Goal: Use online tool/utility: Use online tool/utility

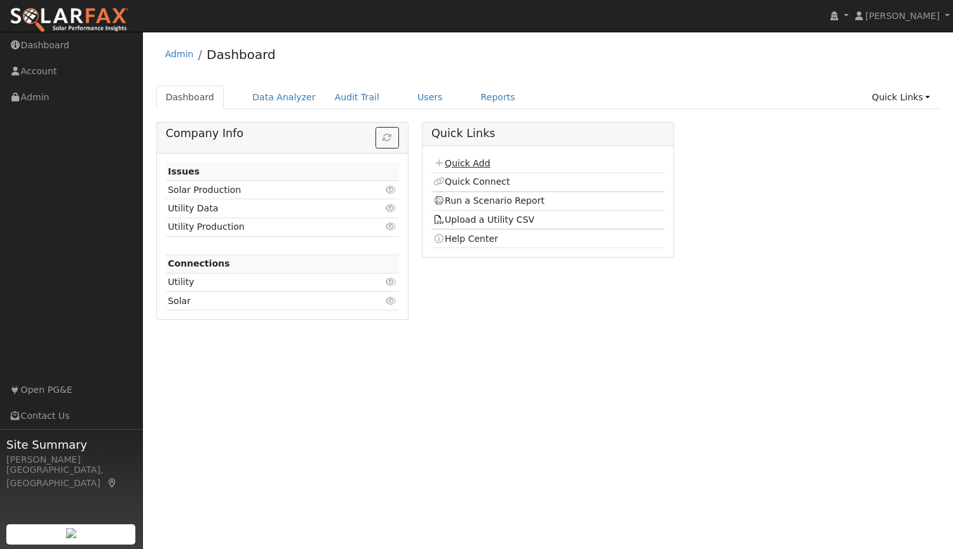
click at [478, 164] on link "Quick Add" at bounding box center [461, 163] width 57 height 10
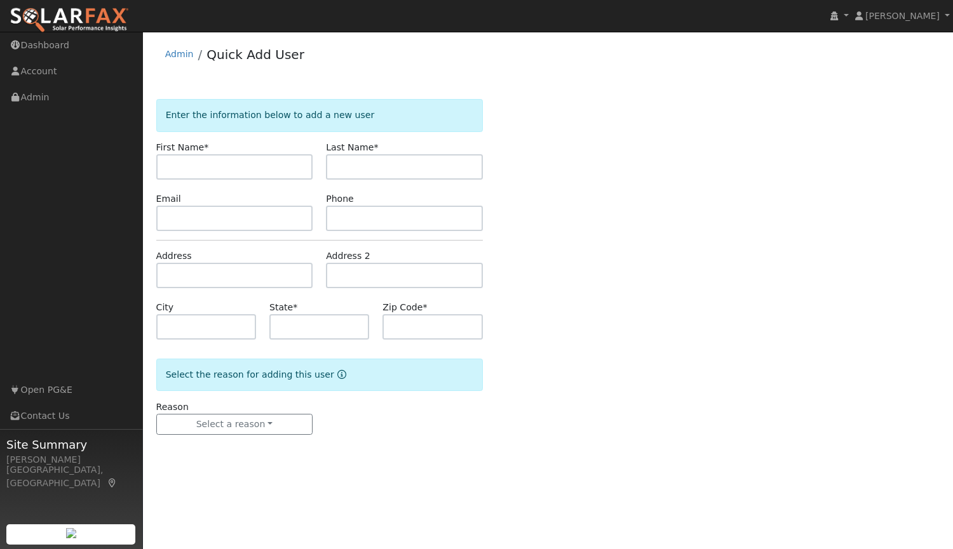
click at [41, 14] on img at bounding box center [69, 20] width 119 height 27
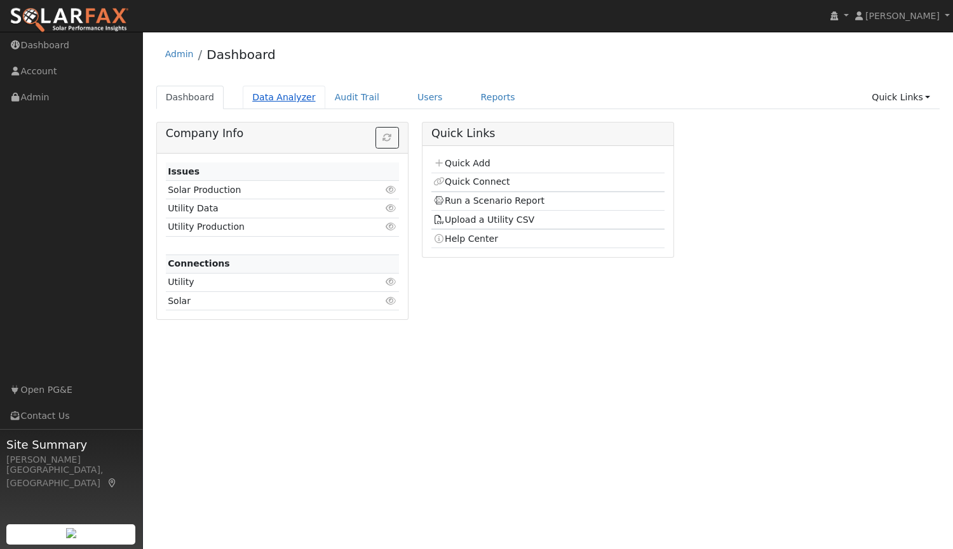
click at [281, 102] on link "Data Analyzer" at bounding box center [284, 98] width 83 height 24
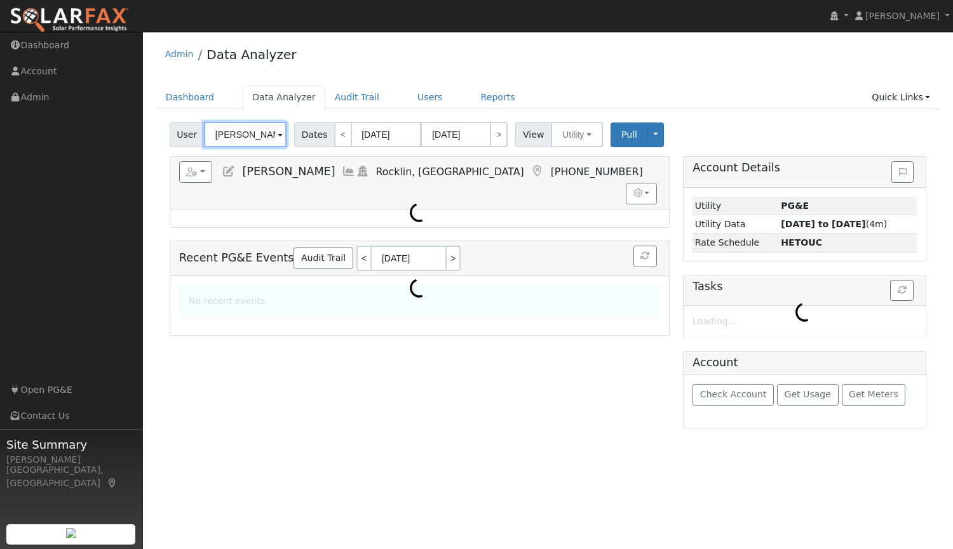
click at [257, 139] on input "Daniel Macauyag" at bounding box center [245, 134] width 83 height 25
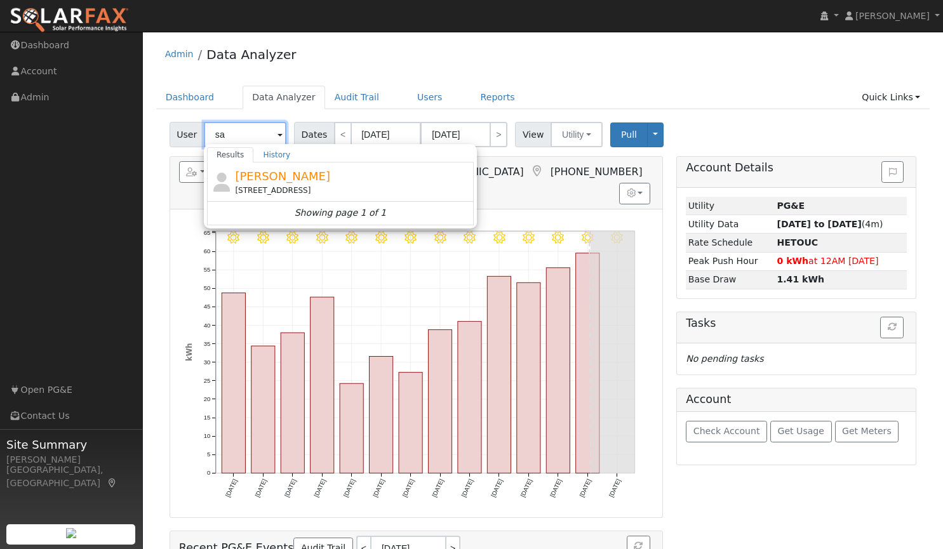
type input "s"
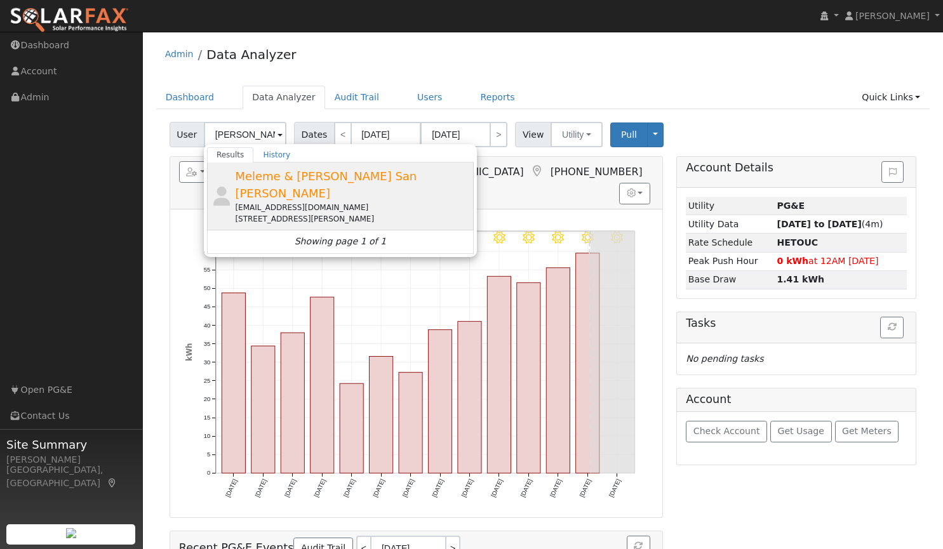
click at [248, 179] on span "Meleme & Greg San Andres" at bounding box center [326, 185] width 182 height 30
type input "Meleme & Greg San Andres"
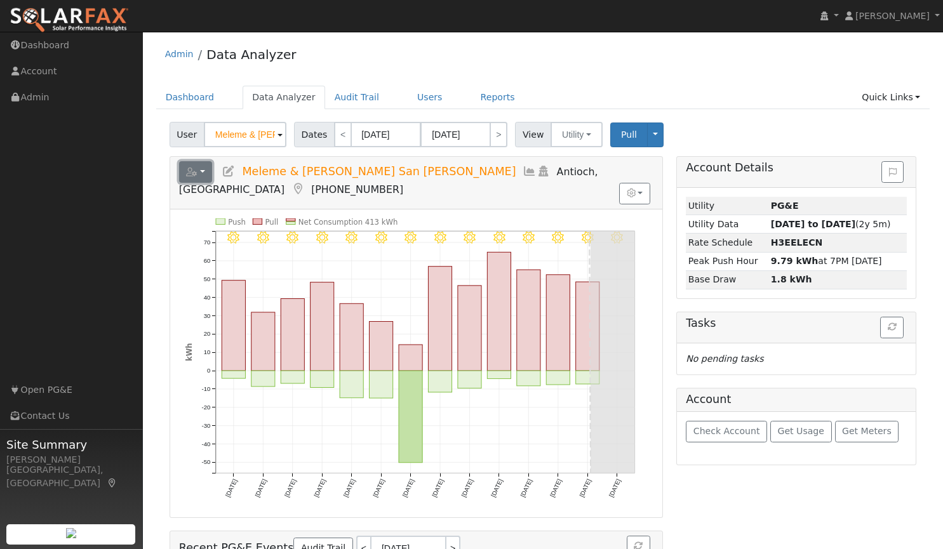
click at [204, 173] on button "button" at bounding box center [196, 172] width 34 height 22
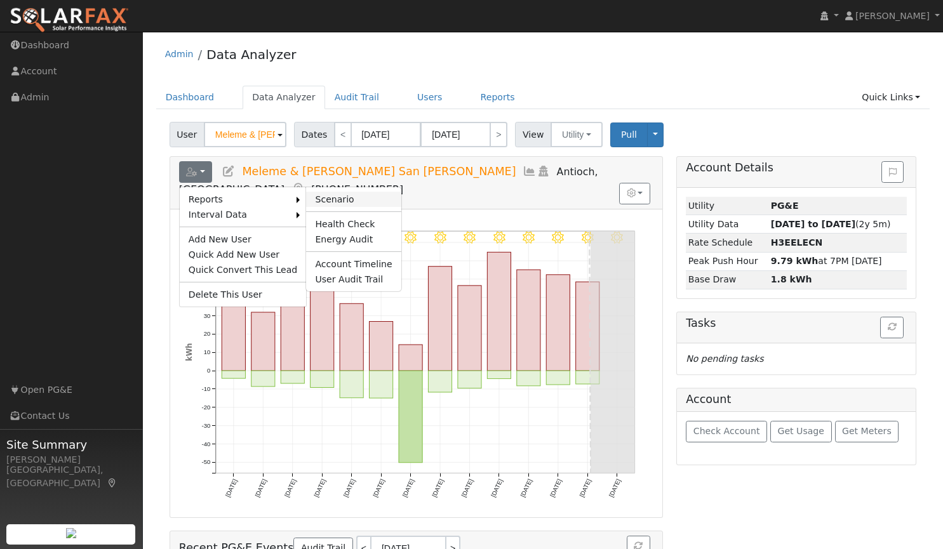
click at [319, 196] on link "Scenario" at bounding box center [353, 199] width 95 height 15
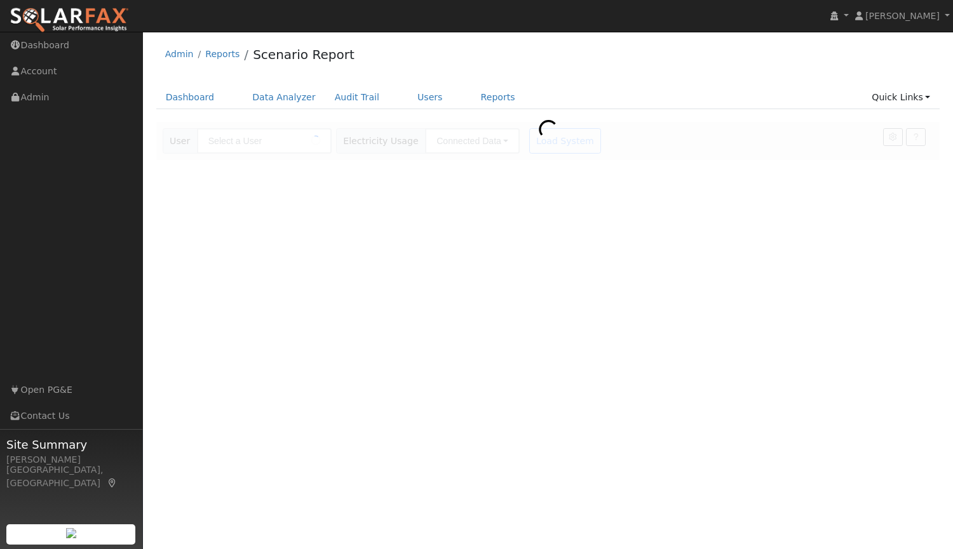
type input "Meleme & Greg San Andres"
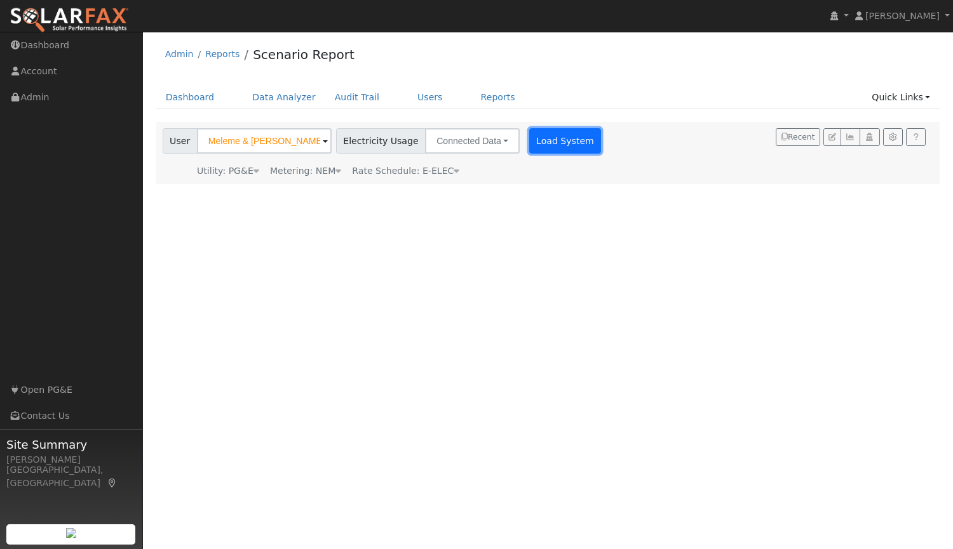
click at [542, 144] on button "Load System" at bounding box center [565, 140] width 72 height 25
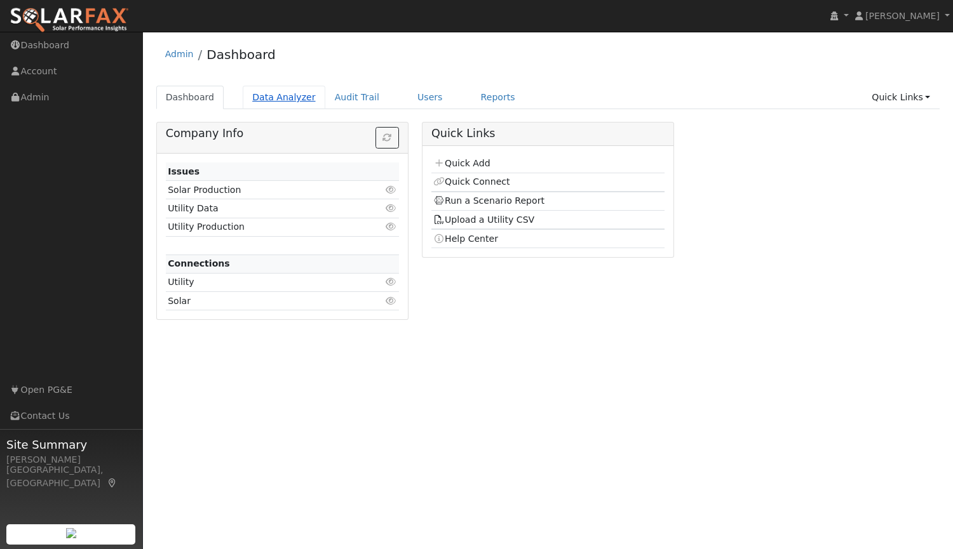
click at [279, 97] on link "Data Analyzer" at bounding box center [284, 98] width 83 height 24
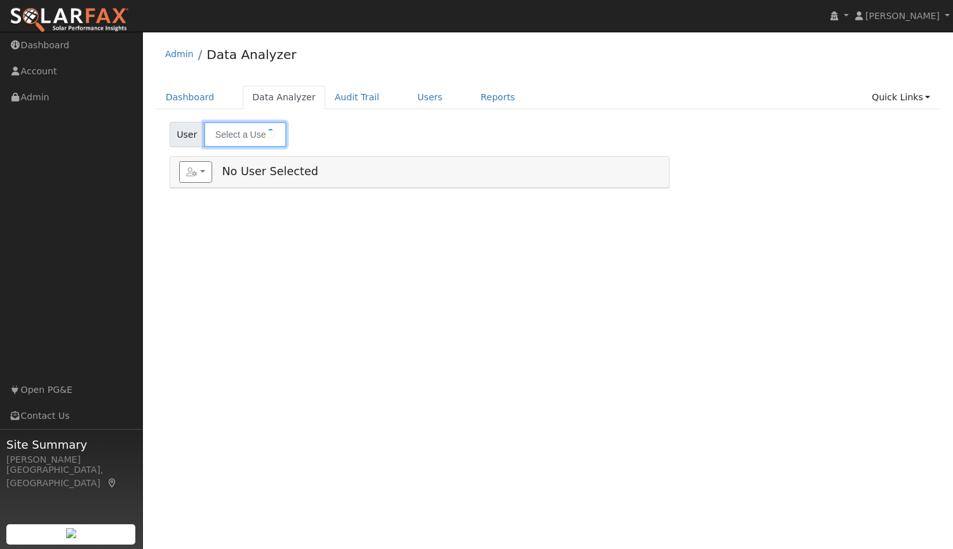
type input "Meleme & [PERSON_NAME] San [PERSON_NAME]"
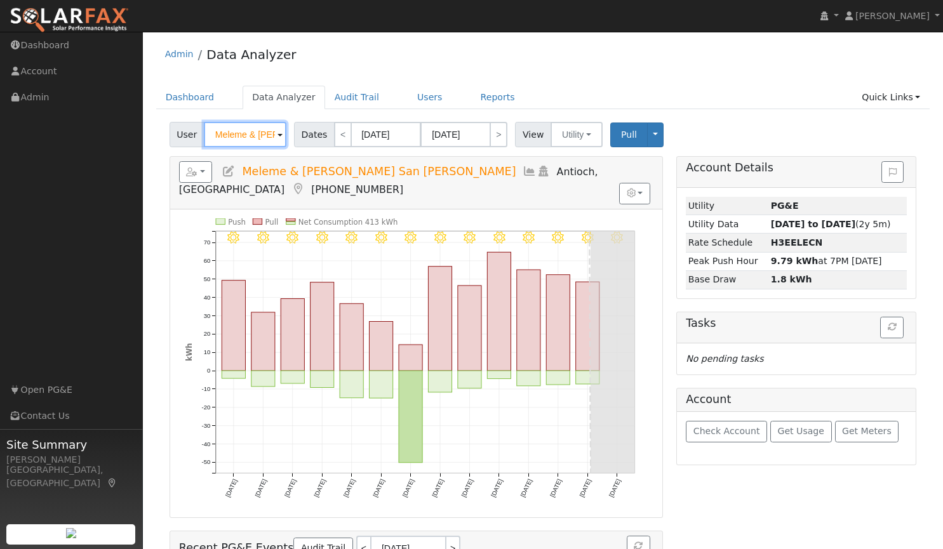
click at [255, 136] on input "Meleme & [PERSON_NAME] San [PERSON_NAME]" at bounding box center [245, 134] width 83 height 25
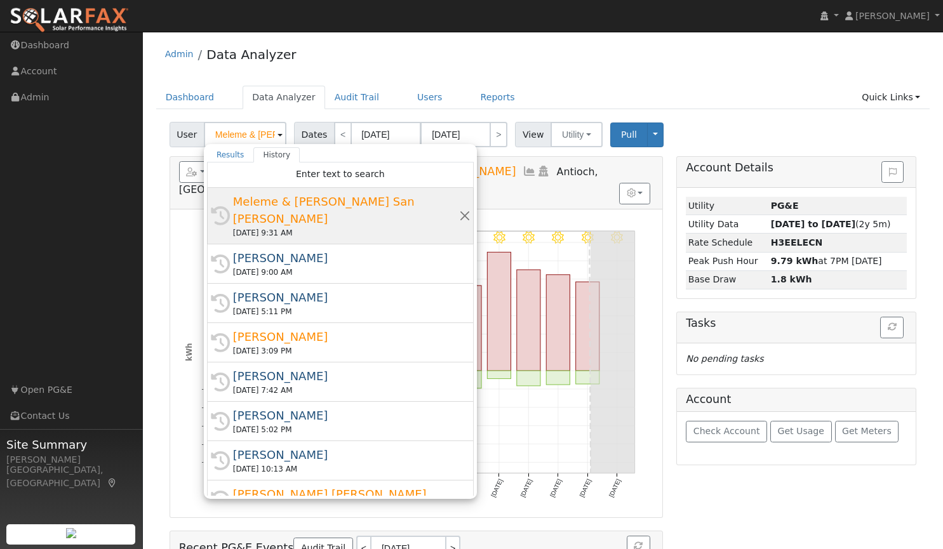
click at [390, 227] on div "[DATE] 9:31 AM" at bounding box center [346, 232] width 226 height 11
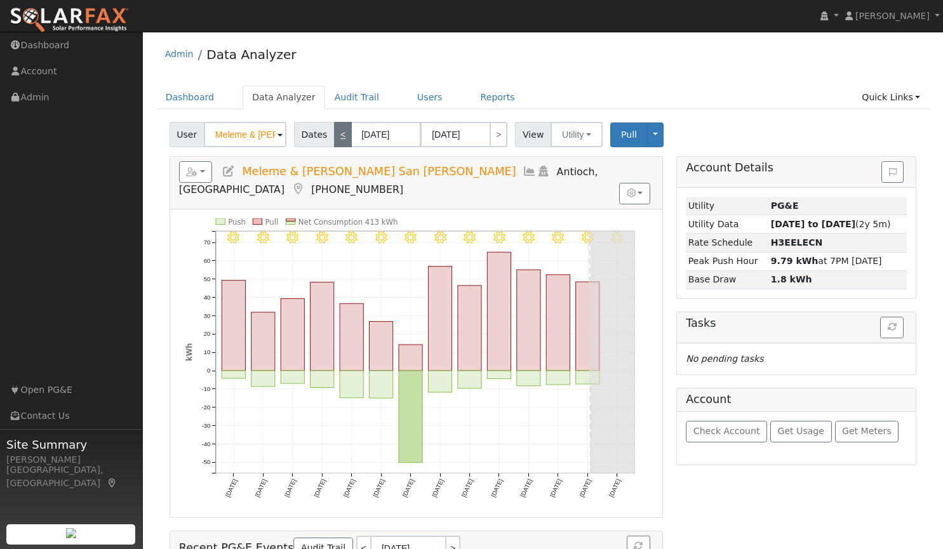
click at [334, 138] on link "<" at bounding box center [343, 134] width 18 height 25
type input "[DATE]"
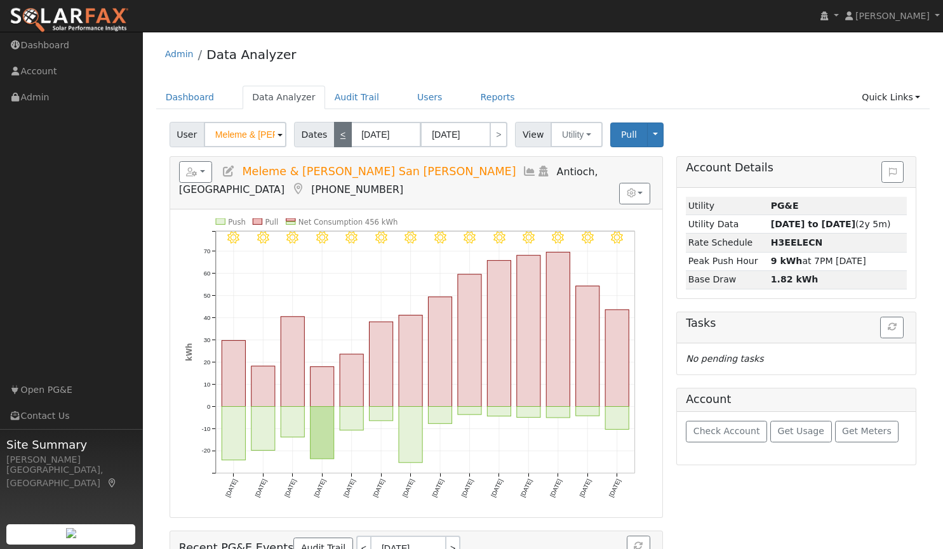
click at [334, 138] on link "<" at bounding box center [343, 134] width 18 height 25
type input "[DATE]"
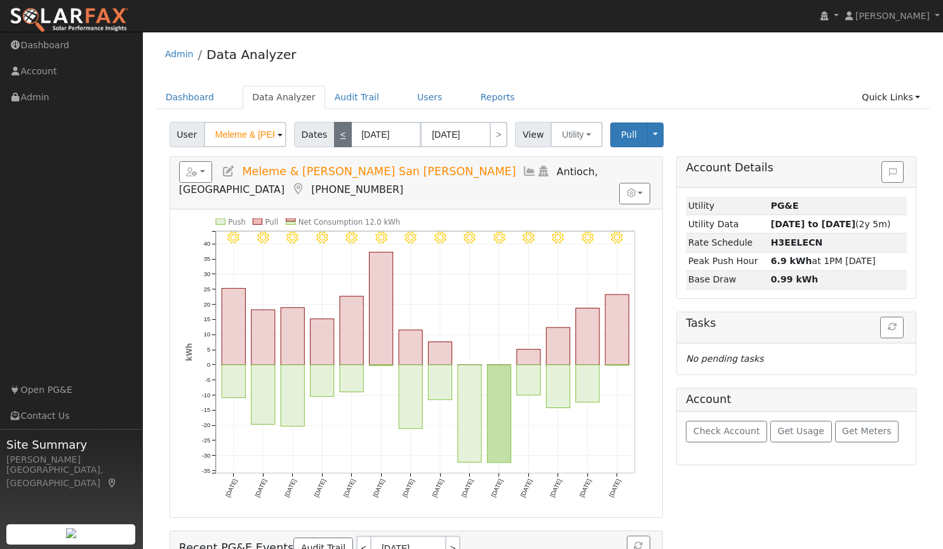
click at [334, 138] on link "<" at bounding box center [343, 134] width 18 height 25
type input "[DATE]"
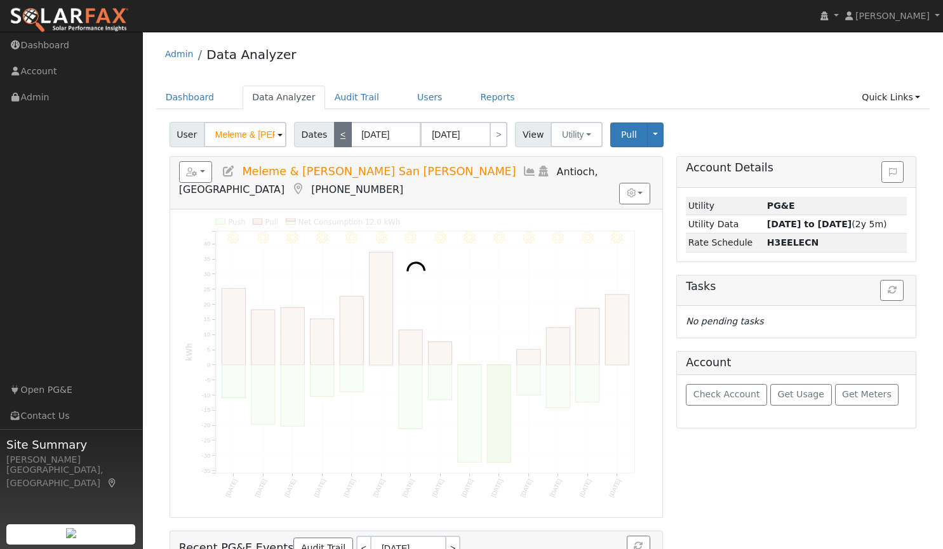
click at [334, 138] on link "<" at bounding box center [343, 134] width 18 height 25
type input "[DATE]"
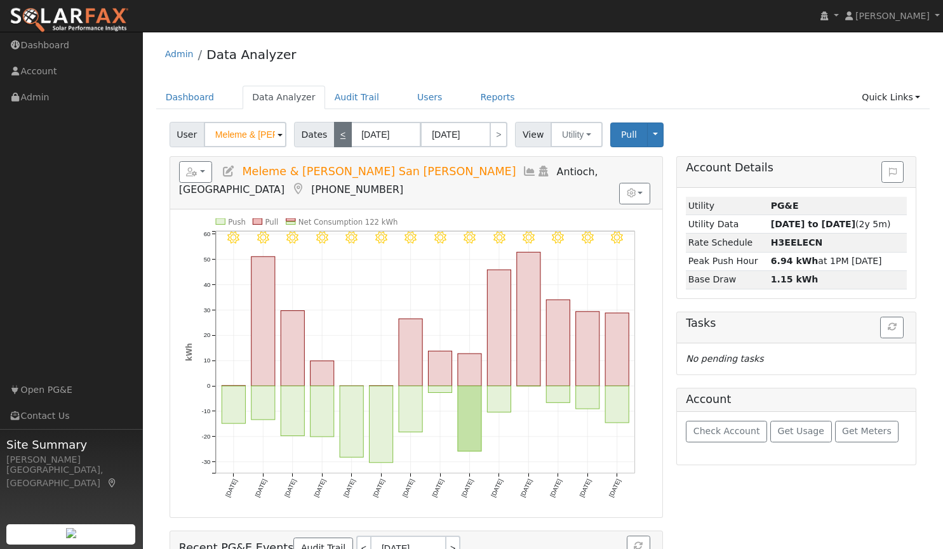
click at [334, 138] on link "<" at bounding box center [343, 134] width 18 height 25
type input "[DATE]"
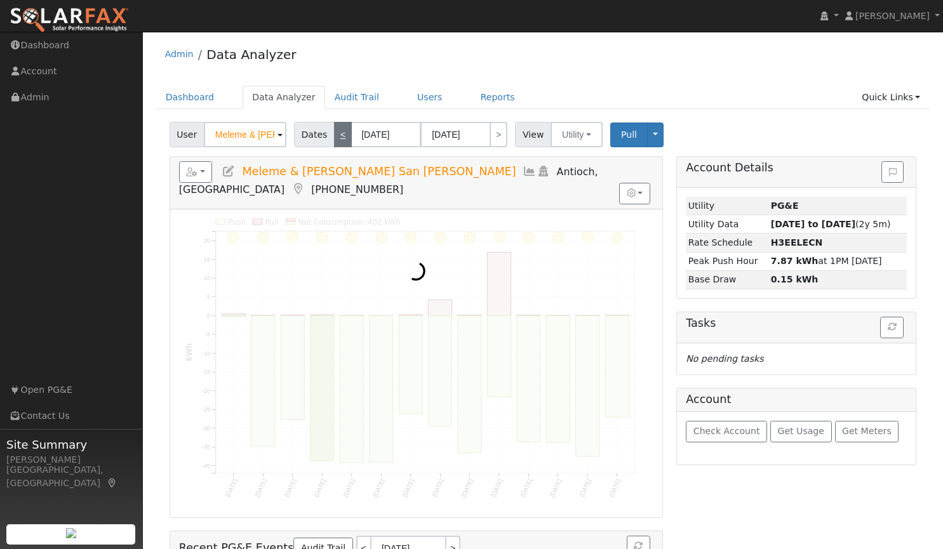
click at [334, 138] on link "<" at bounding box center [343, 134] width 18 height 25
type input "[DATE]"
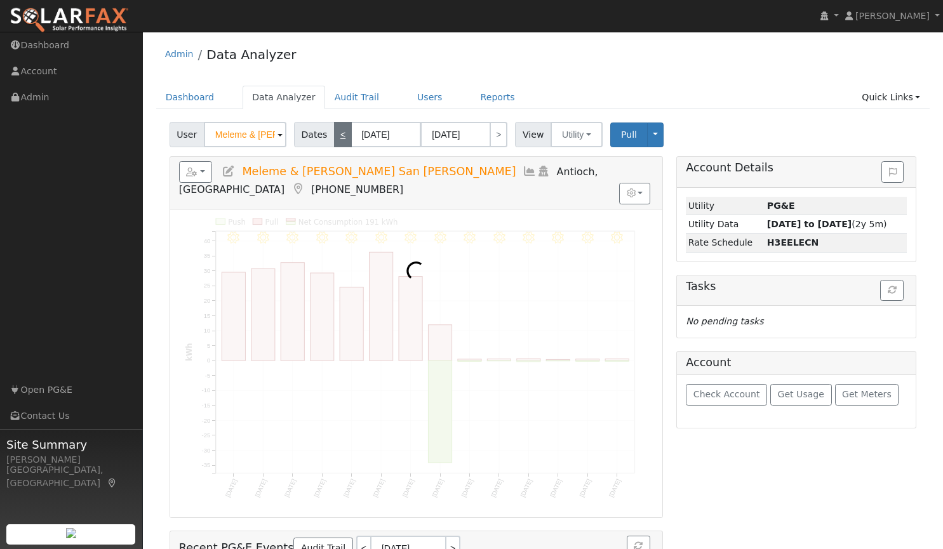
click at [334, 138] on link "<" at bounding box center [343, 134] width 18 height 25
type input "[DATE]"
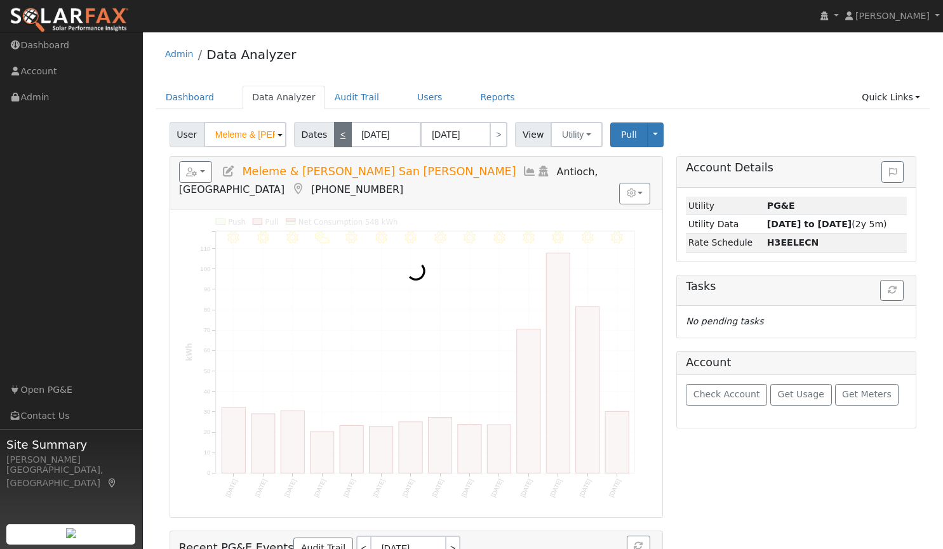
click at [334, 138] on link "<" at bounding box center [343, 134] width 18 height 25
type input "[DATE]"
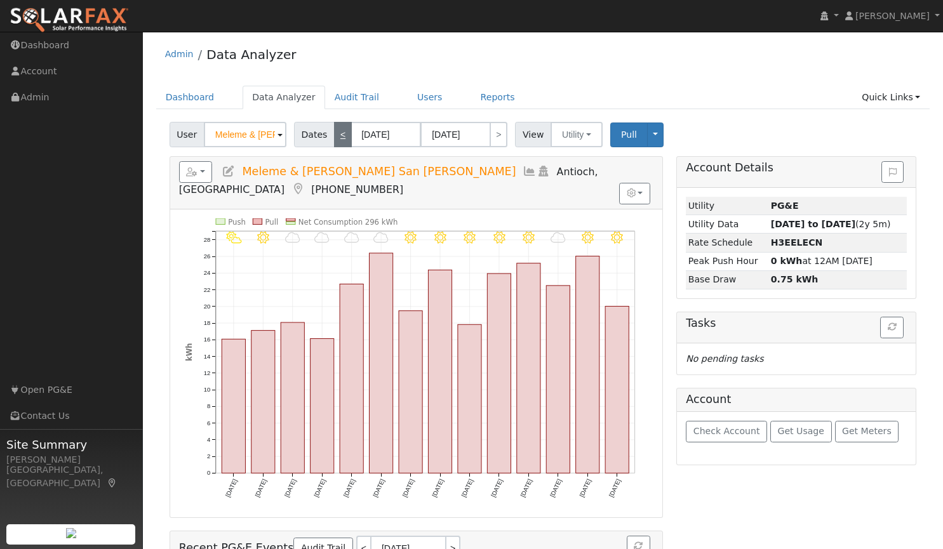
click at [334, 138] on link "<" at bounding box center [343, 134] width 18 height 25
type input "[DATE]"
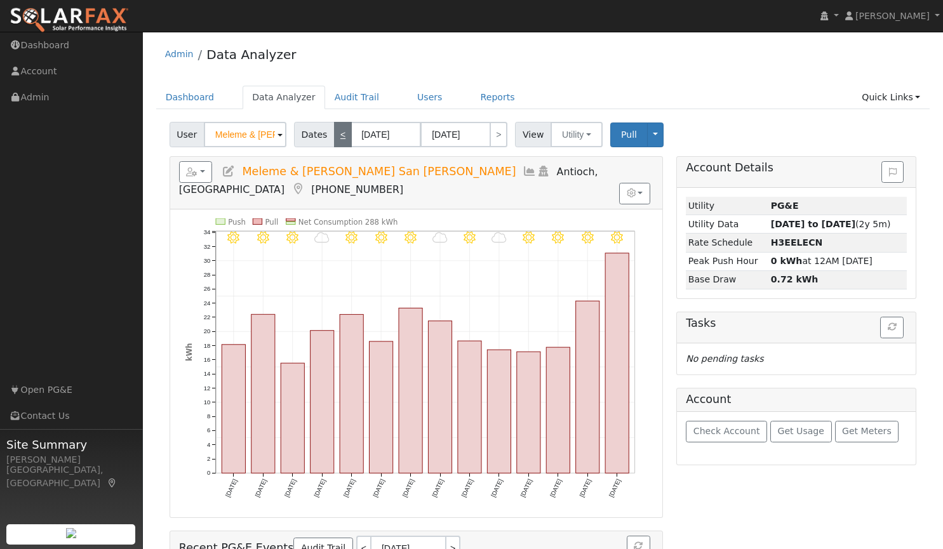
click at [334, 138] on link "<" at bounding box center [343, 134] width 18 height 25
type input "[DATE]"
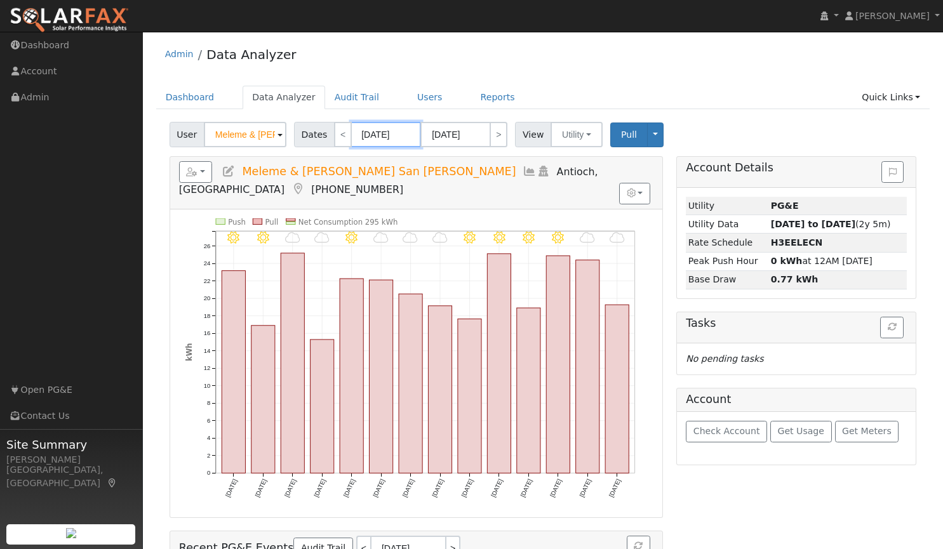
click at [372, 133] on input "[DATE]" at bounding box center [386, 134] width 70 height 25
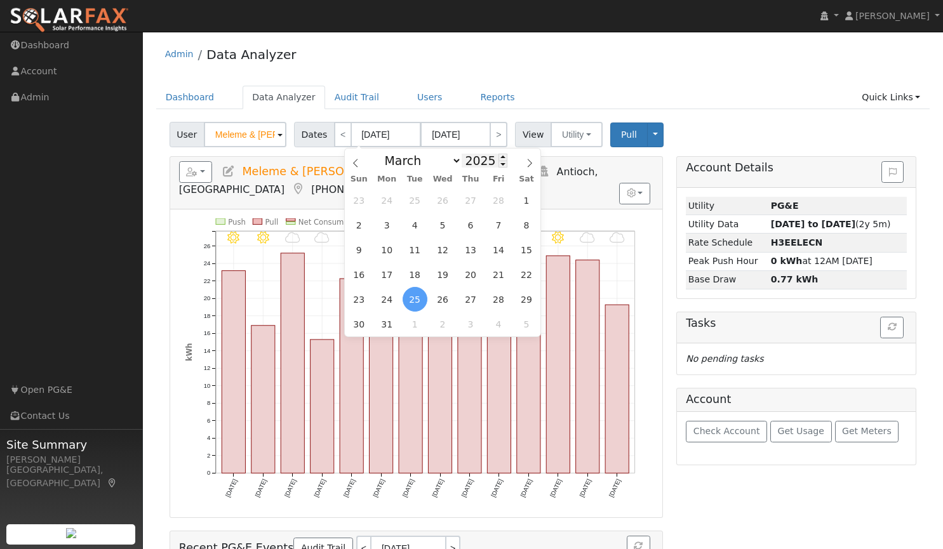
click at [469, 164] on input "2025" at bounding box center [485, 161] width 46 height 14
click at [499, 168] on span at bounding box center [503, 164] width 9 height 7
type input "2024"
click at [455, 164] on select "January February March April May June July August September October November De…" at bounding box center [420, 160] width 83 height 15
select select "5"
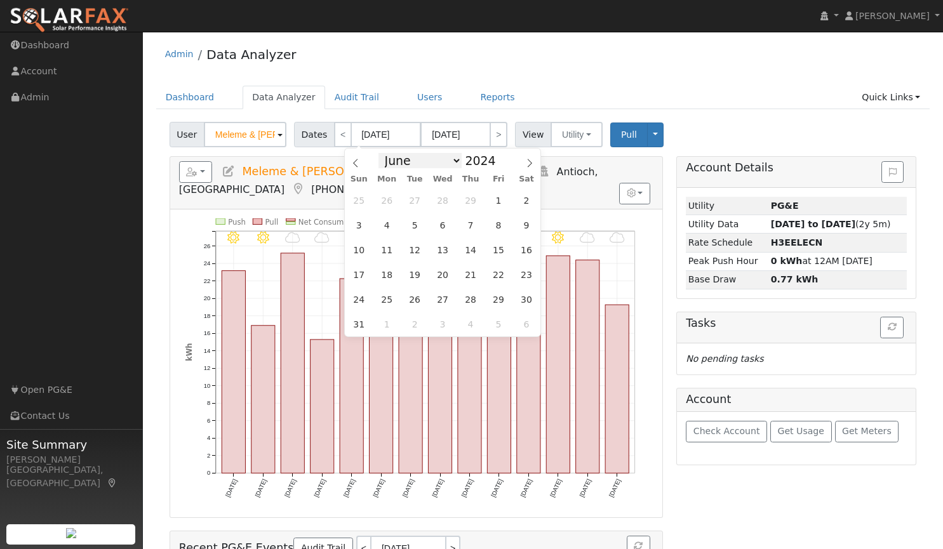
click at [389, 153] on select "January February March April May June July August September October November De…" at bounding box center [420, 160] width 83 height 15
click at [525, 202] on span "1" at bounding box center [526, 200] width 25 height 25
type input "[DATE]"
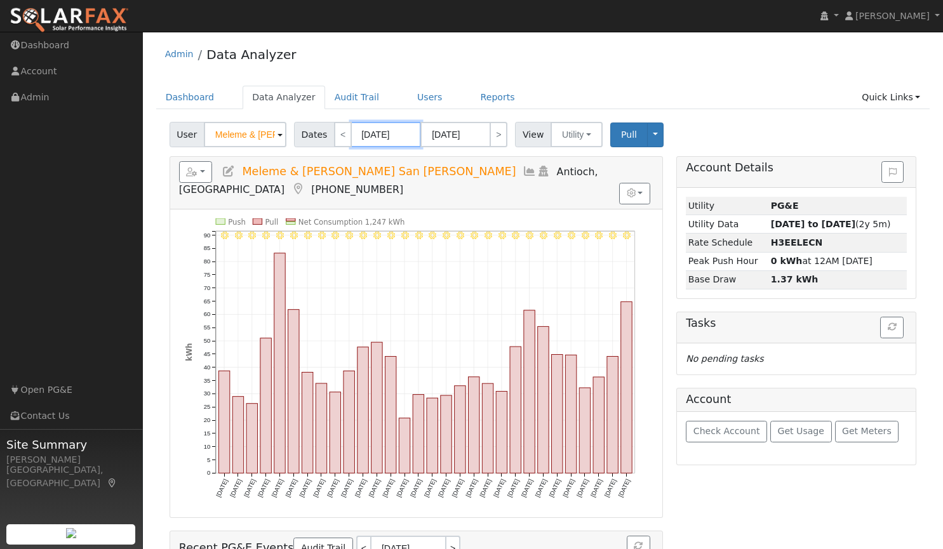
click at [368, 136] on input "[DATE]" at bounding box center [386, 134] width 70 height 25
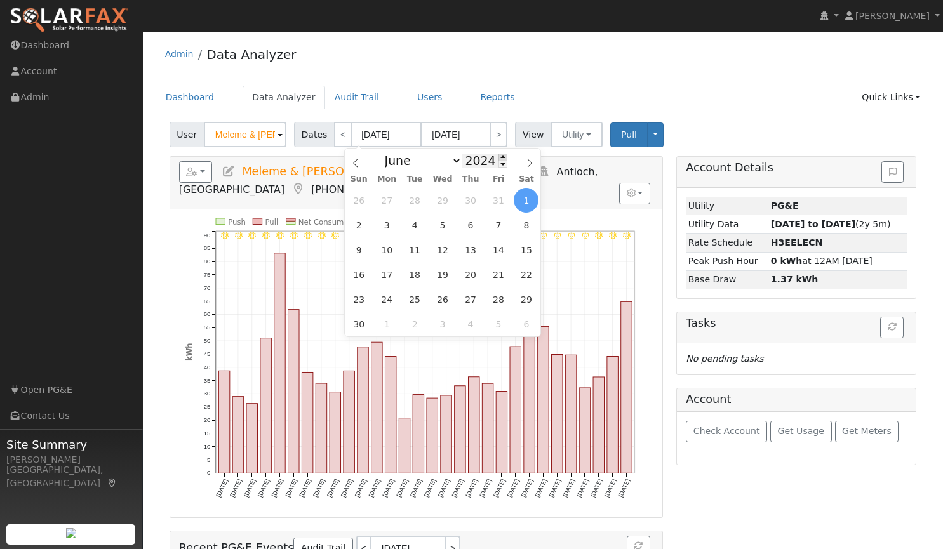
click at [499, 160] on span at bounding box center [503, 157] width 9 height 7
type input "2025"
click at [360, 199] on span "1" at bounding box center [359, 200] width 25 height 25
type input "[DATE]"
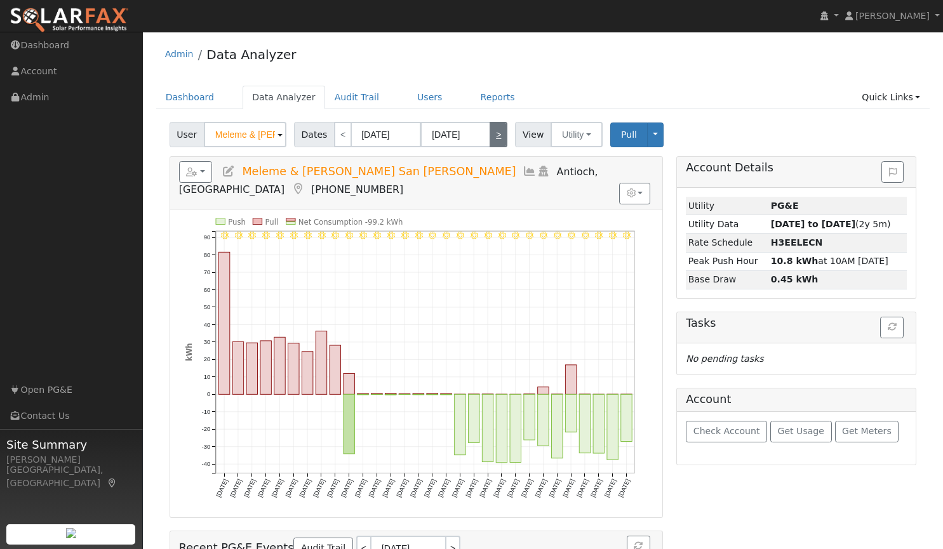
click at [490, 143] on link ">" at bounding box center [499, 134] width 18 height 25
type input "[DATE]"
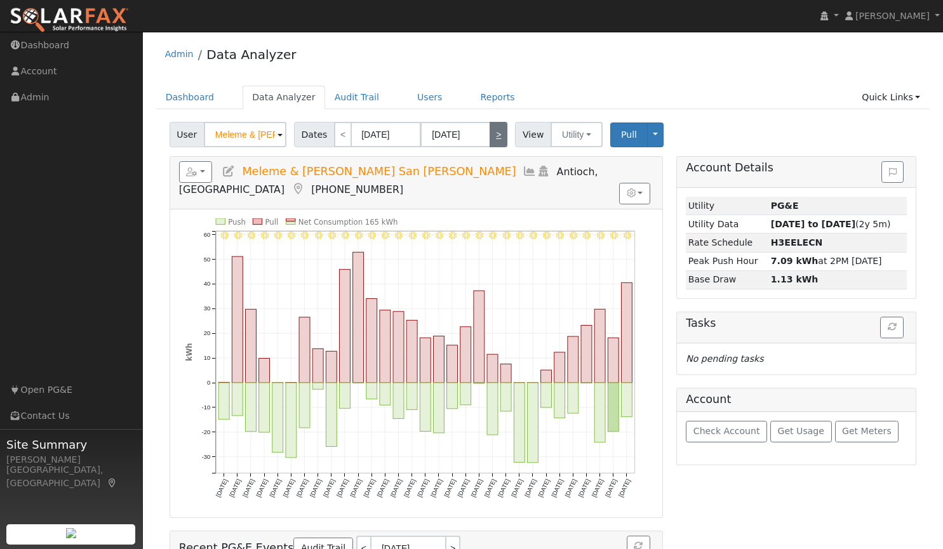
click at [495, 138] on link ">" at bounding box center [499, 134] width 18 height 25
type input "[DATE]"
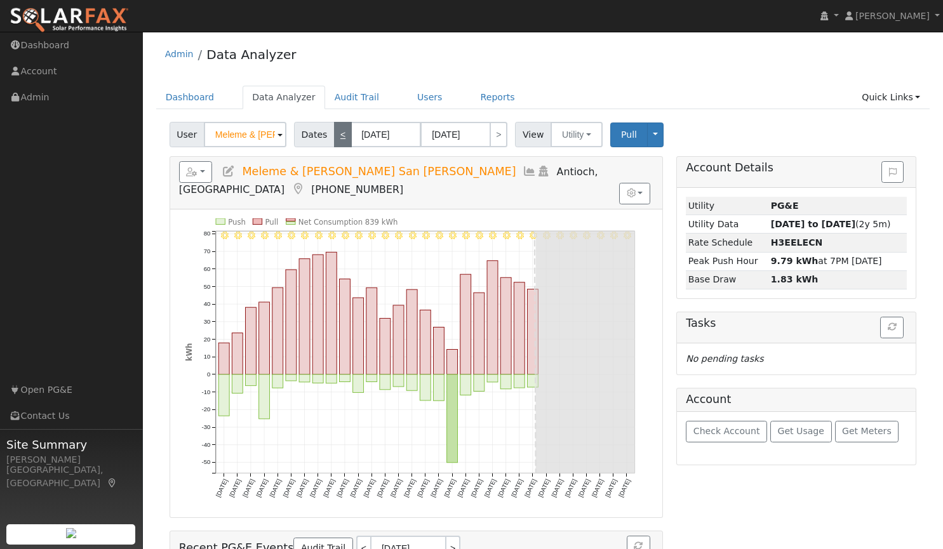
click at [335, 131] on link "<" at bounding box center [343, 134] width 18 height 25
type input "[DATE]"
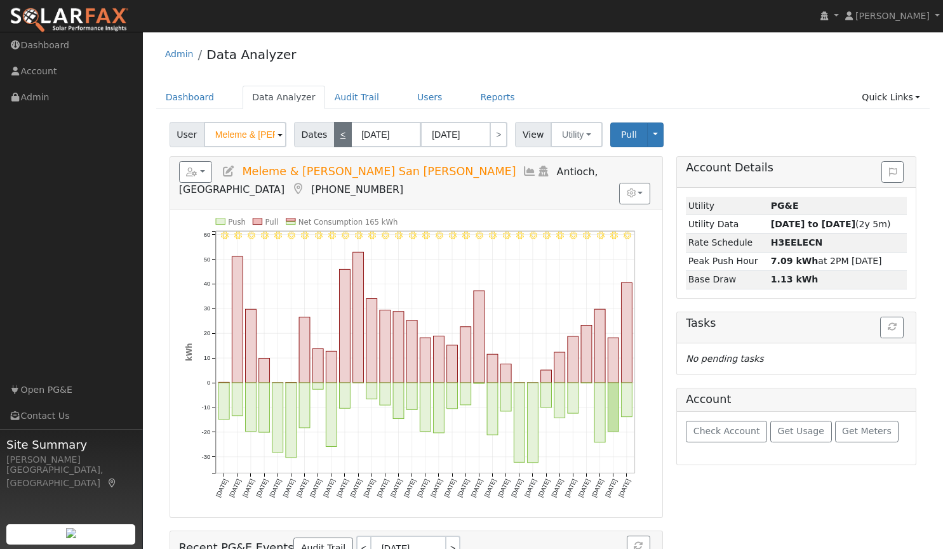
click at [336, 136] on link "<" at bounding box center [343, 134] width 18 height 25
type input "[DATE]"
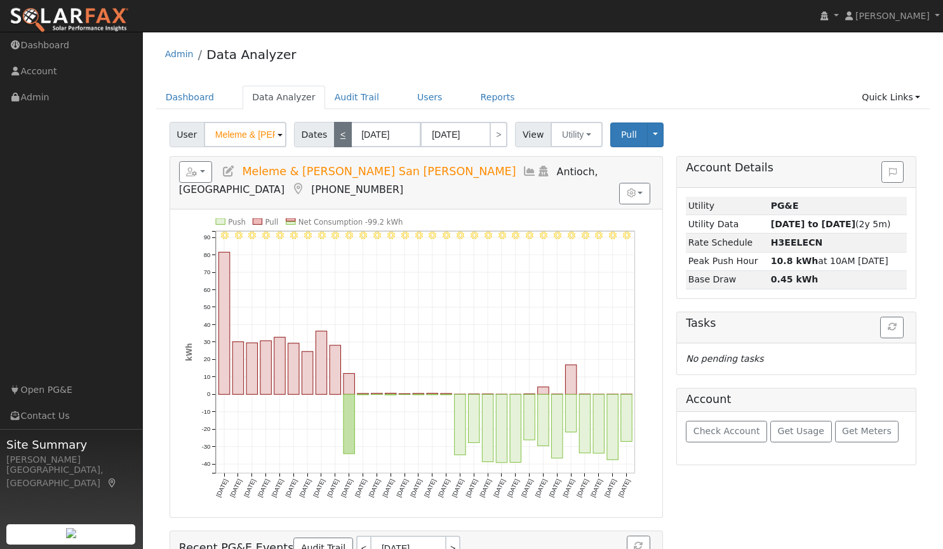
click at [336, 136] on link "<" at bounding box center [343, 134] width 18 height 25
type input "[DATE]"
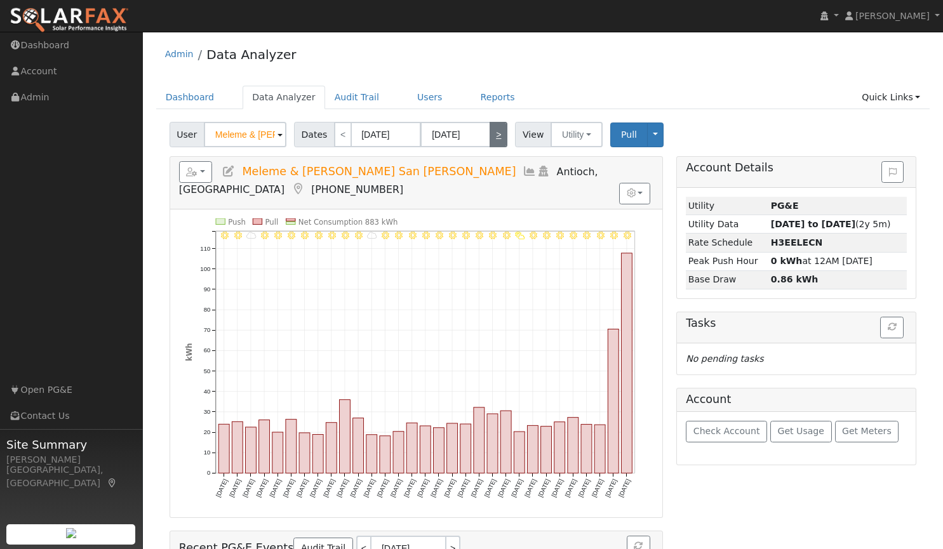
click at [490, 137] on link ">" at bounding box center [499, 134] width 18 height 25
type input "[DATE]"
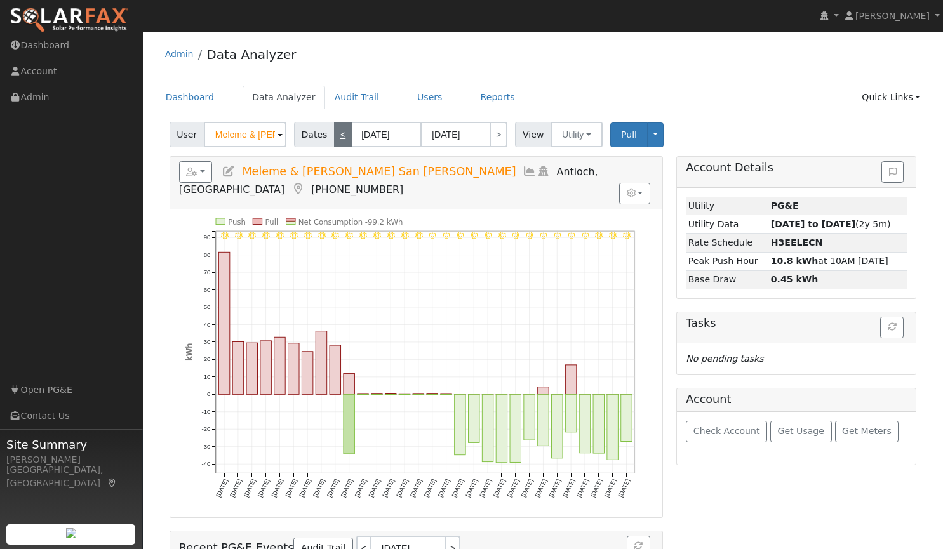
click at [334, 137] on link "<" at bounding box center [343, 134] width 18 height 25
type input "[DATE]"
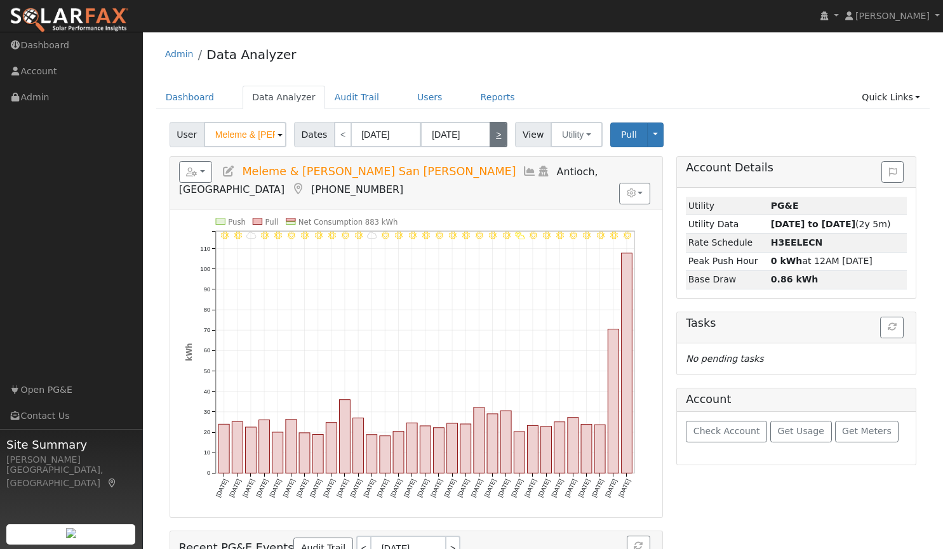
click at [495, 129] on link ">" at bounding box center [499, 134] width 18 height 25
type input "[DATE]"
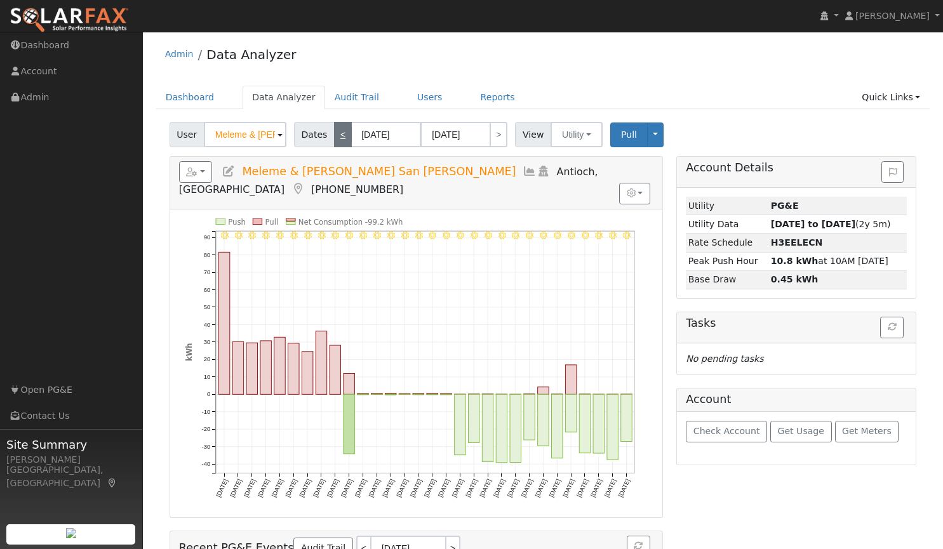
click at [336, 137] on link "<" at bounding box center [343, 134] width 18 height 25
type input "[DATE]"
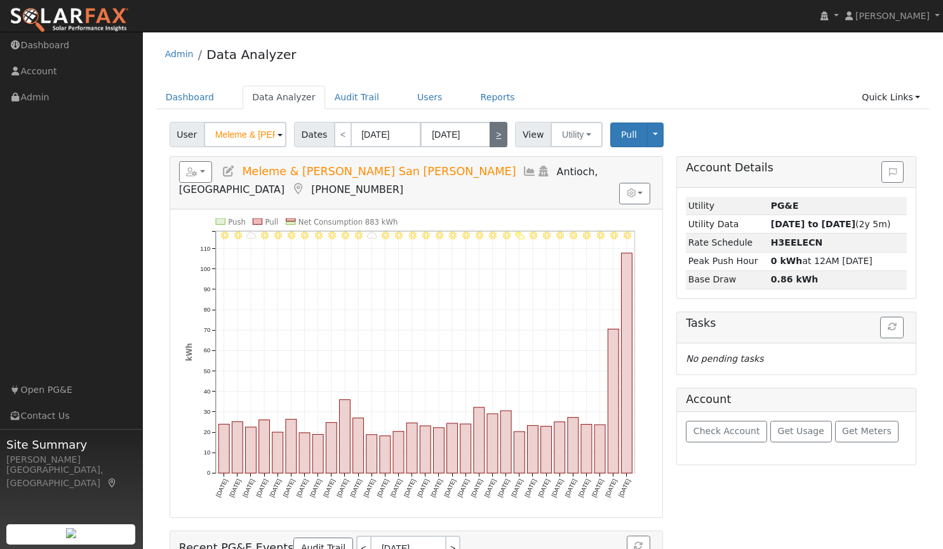
click at [494, 141] on link ">" at bounding box center [499, 134] width 18 height 25
type input "[DATE]"
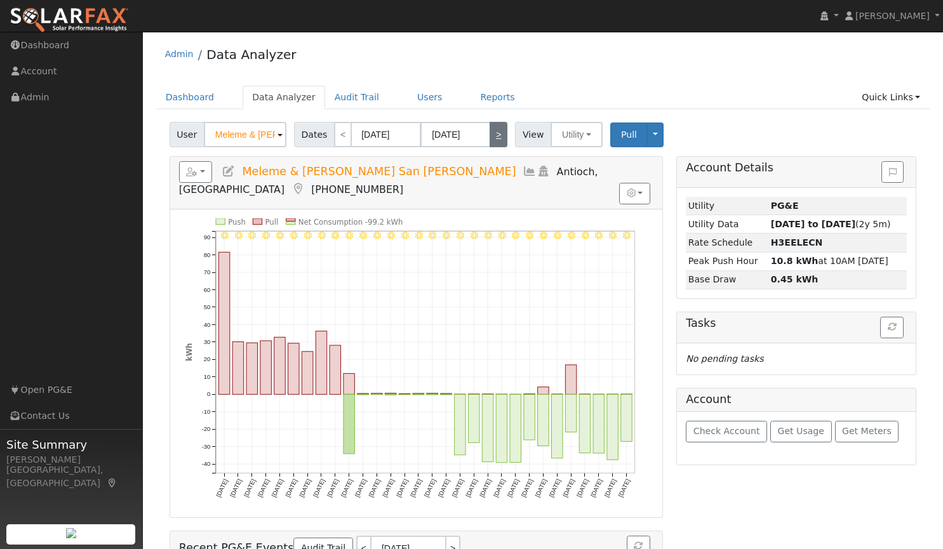
click at [494, 141] on link ">" at bounding box center [499, 134] width 18 height 25
type input "[DATE]"
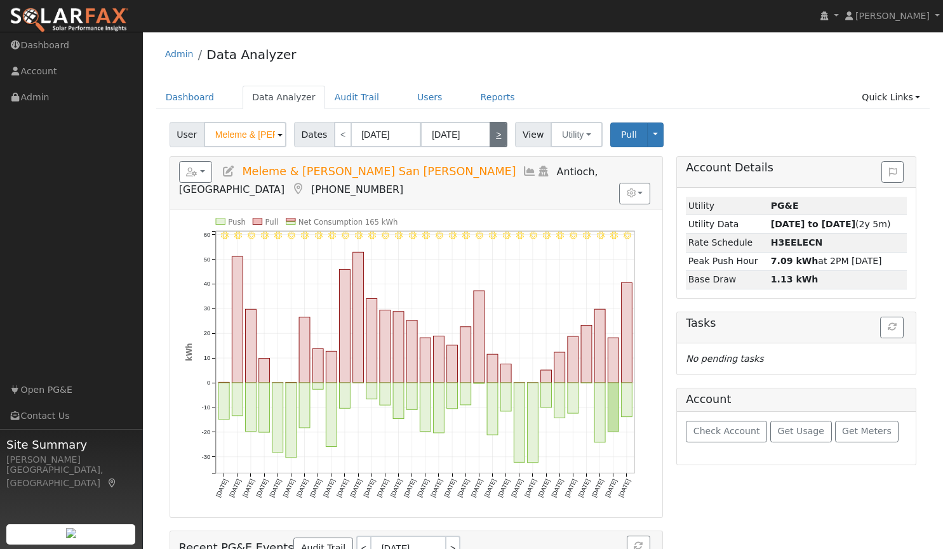
click at [494, 141] on link ">" at bounding box center [499, 134] width 18 height 25
type input "[DATE]"
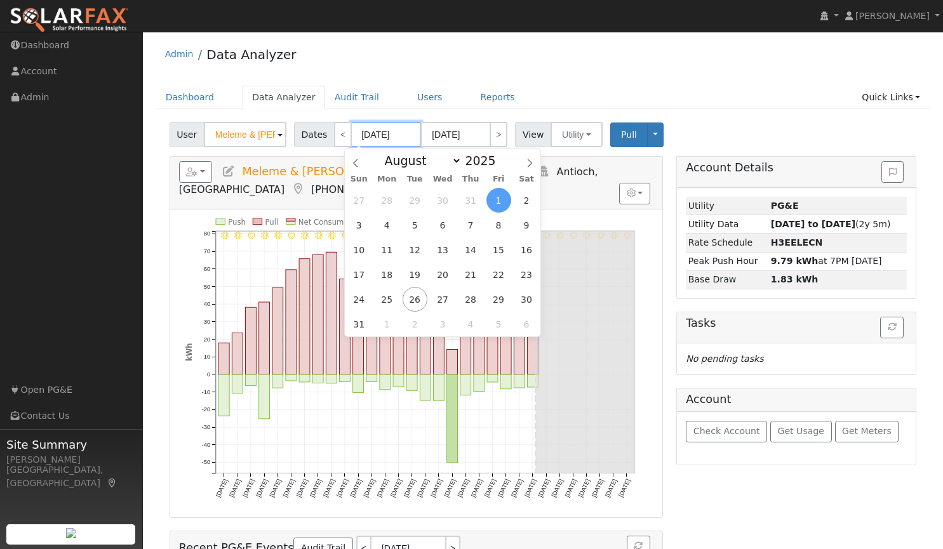
click at [395, 135] on input "[DATE]" at bounding box center [386, 134] width 70 height 25
click at [499, 165] on span at bounding box center [503, 164] width 9 height 7
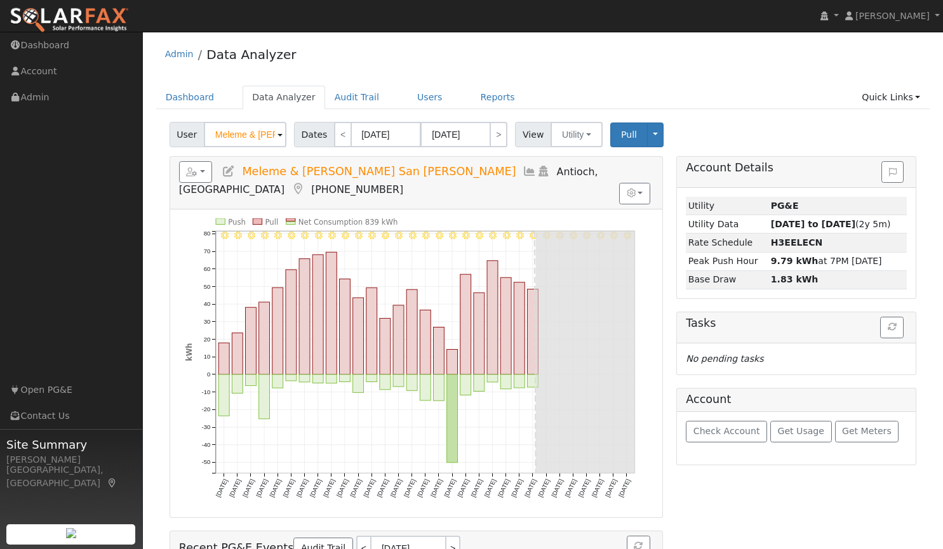
click at [514, 92] on ul "Dashboard Data Analyzer Audit Trail Users Reports Quick Links Quick Add Quick C…" at bounding box center [543, 98] width 774 height 24
click at [399, 138] on input "[DATE]" at bounding box center [386, 134] width 70 height 25
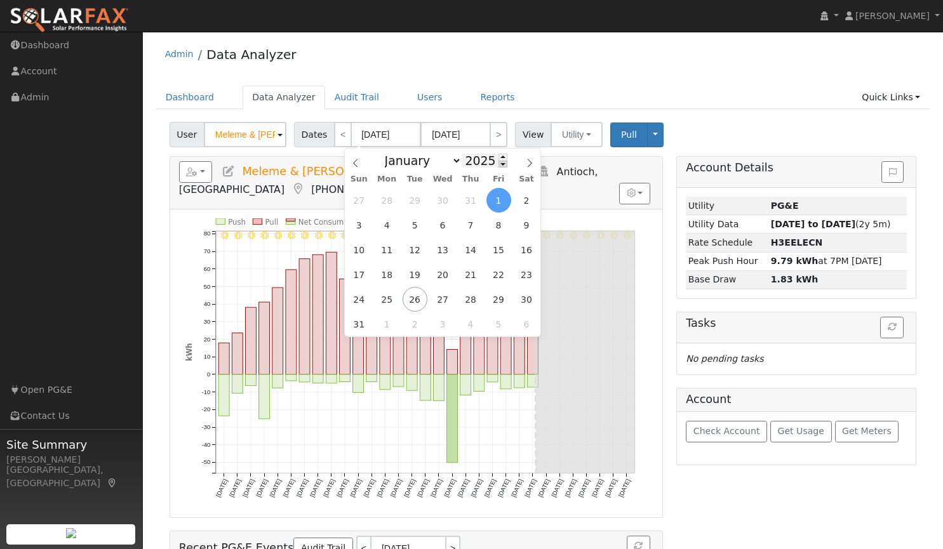
click at [499, 163] on span at bounding box center [503, 164] width 9 height 7
type input "2024"
click at [468, 202] on span "1" at bounding box center [471, 200] width 25 height 25
type input "[DATE]"
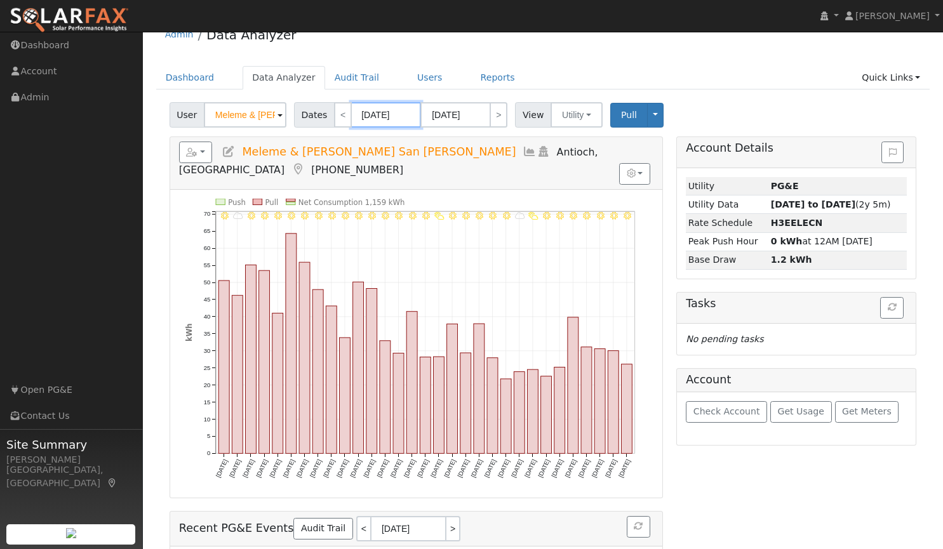
scroll to position [2, 0]
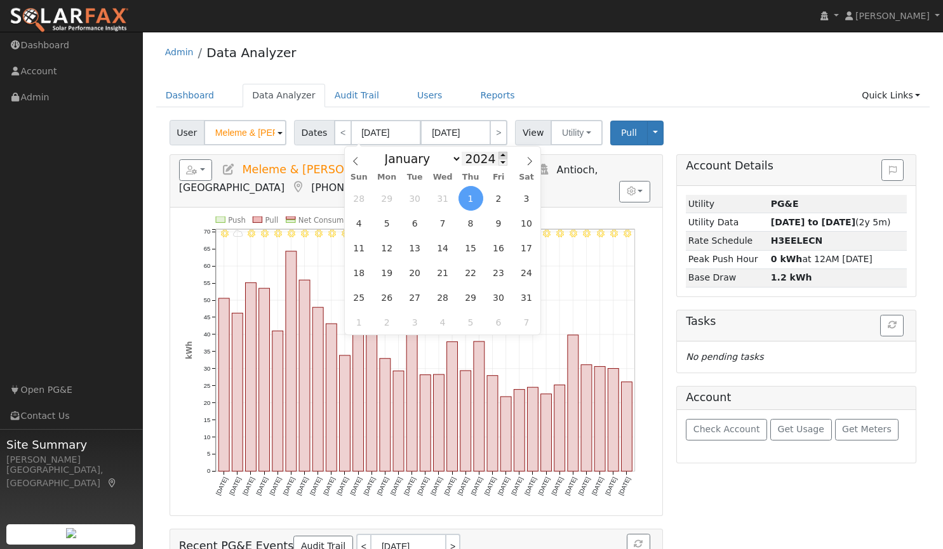
click at [499, 158] on span at bounding box center [503, 155] width 9 height 7
type input "2025"
click at [496, 202] on span "1" at bounding box center [499, 198] width 25 height 25
type input "[DATE]"
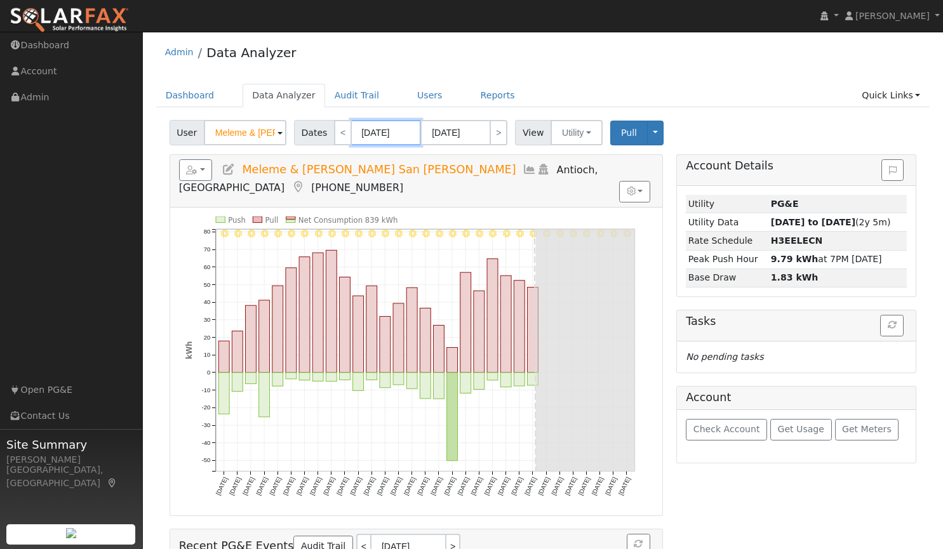
scroll to position [0, 0]
